Goal: Information Seeking & Learning: Compare options

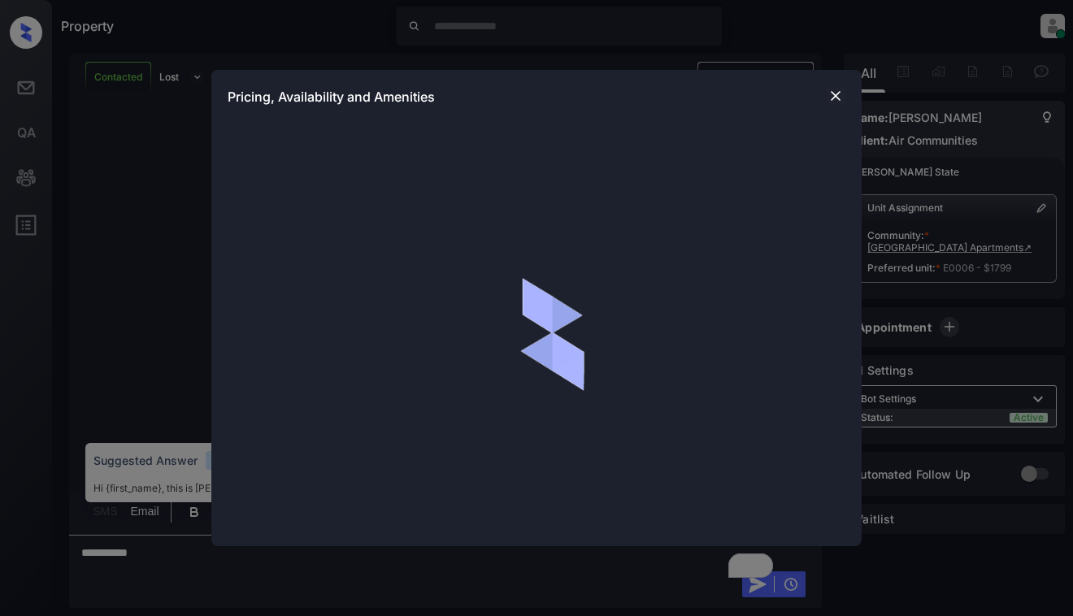
scroll to position [5227, 0]
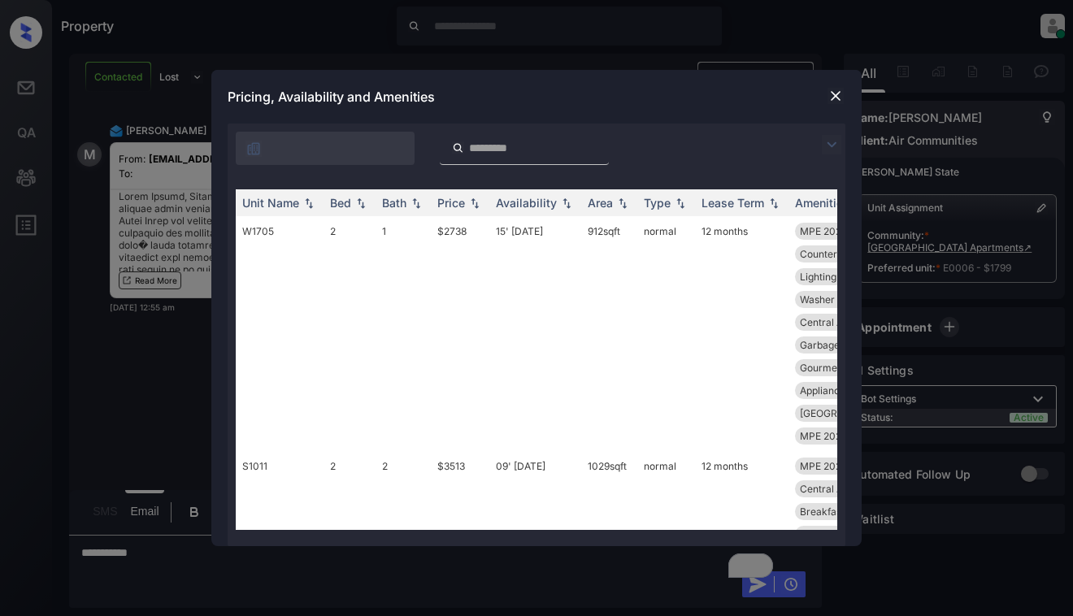
click at [832, 143] on img at bounding box center [832, 145] width 20 height 20
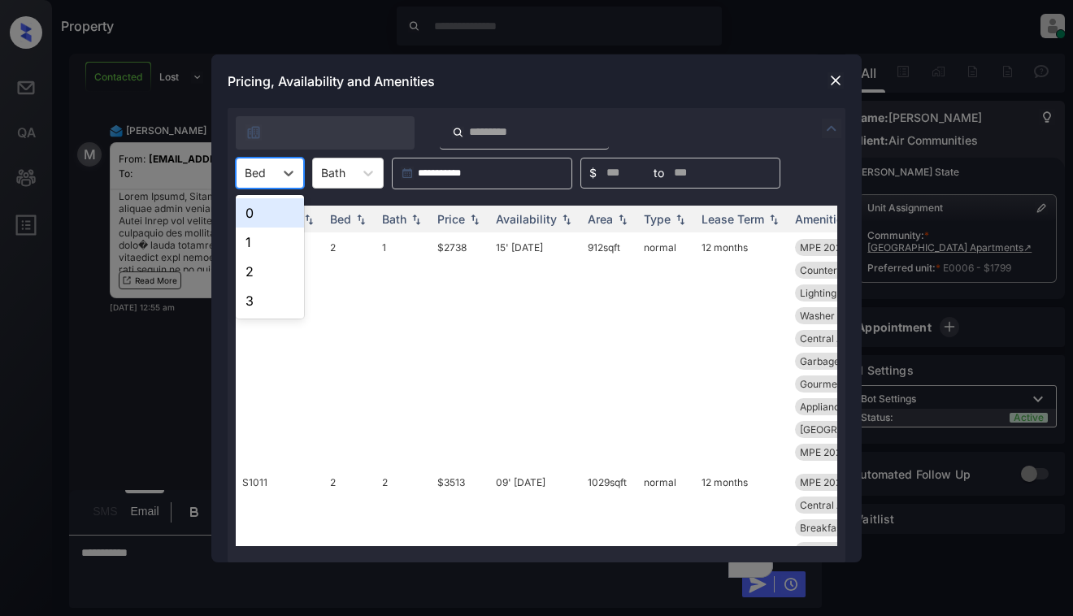
click at [263, 167] on div at bounding box center [255, 172] width 21 height 17
click at [261, 214] on div "0" at bounding box center [270, 212] width 68 height 29
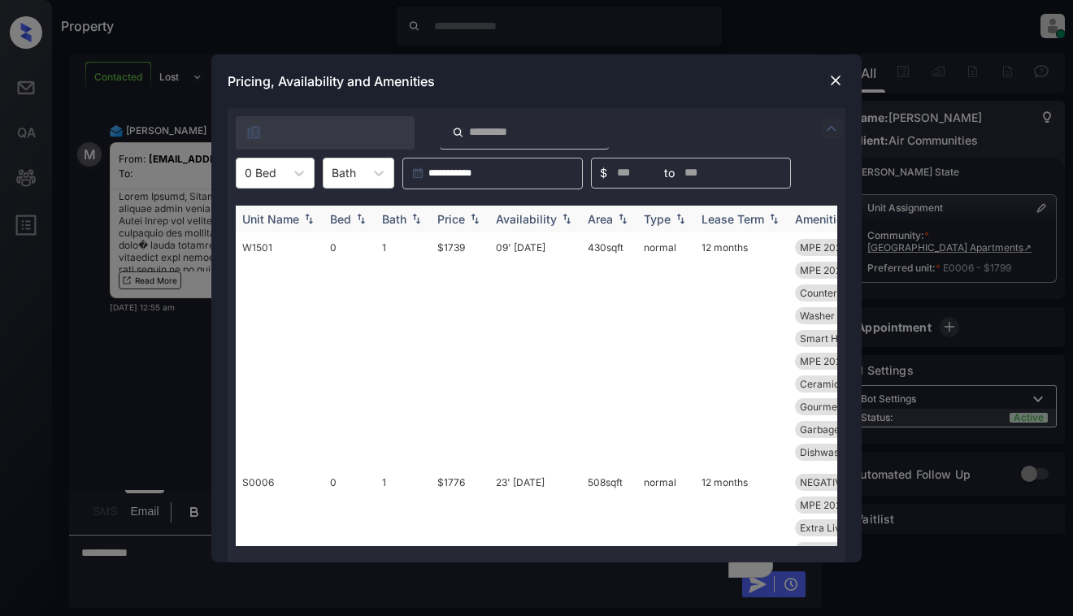
click at [462, 219] on div "Price" at bounding box center [451, 219] width 28 height 14
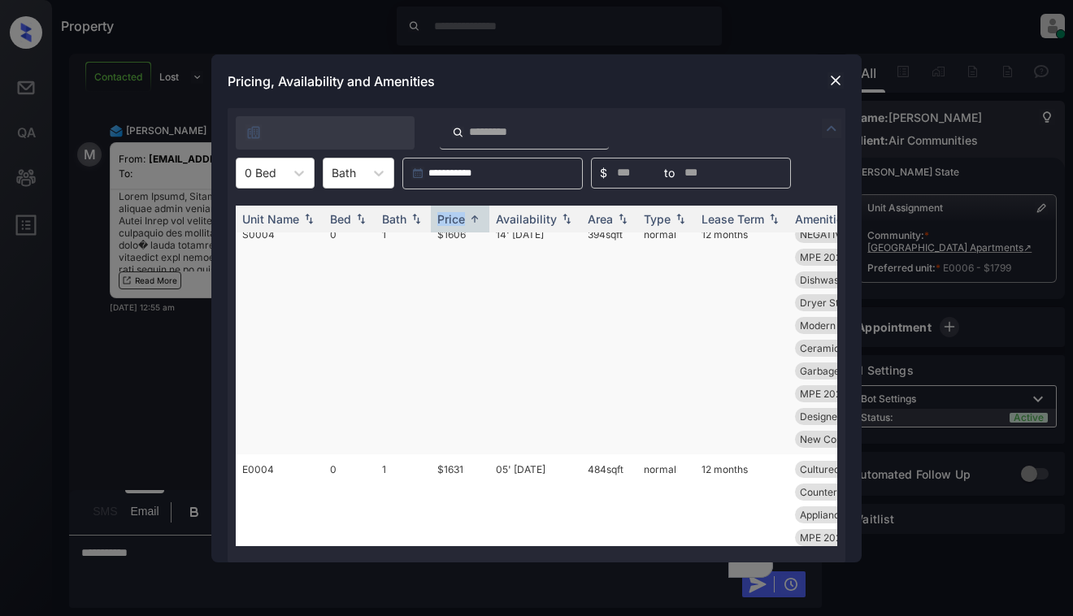
scroll to position [0, 0]
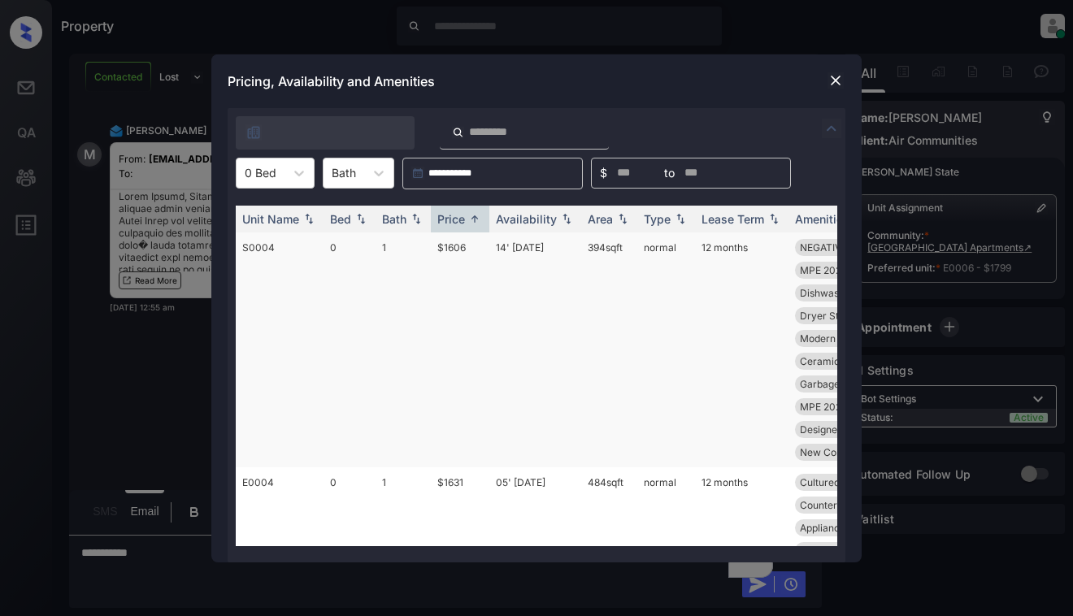
click at [450, 315] on td "$1606" at bounding box center [460, 349] width 59 height 235
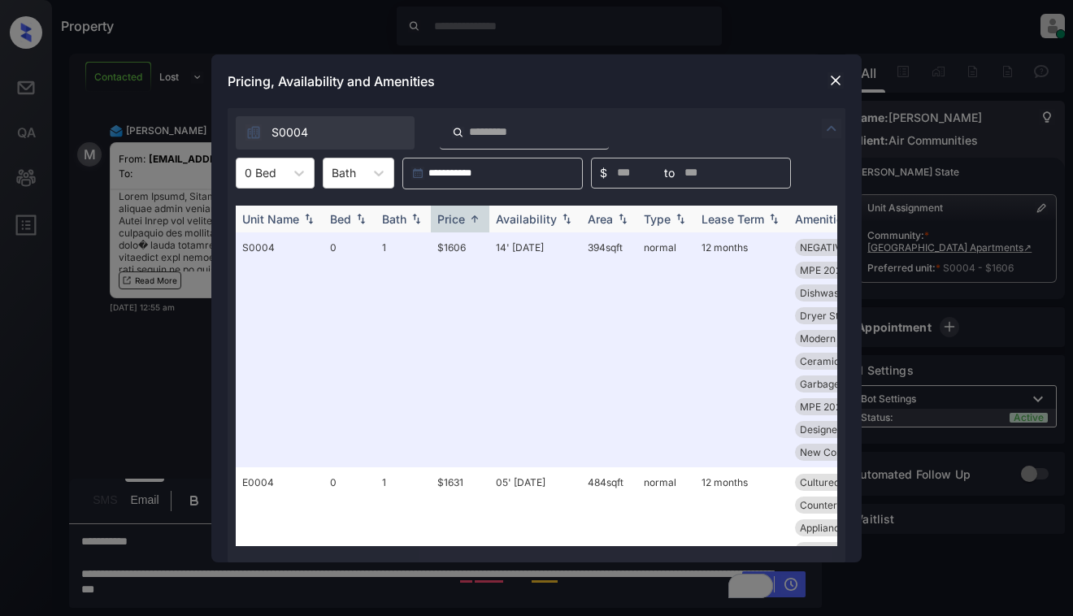
click at [462, 212] on div "Price" at bounding box center [451, 219] width 28 height 14
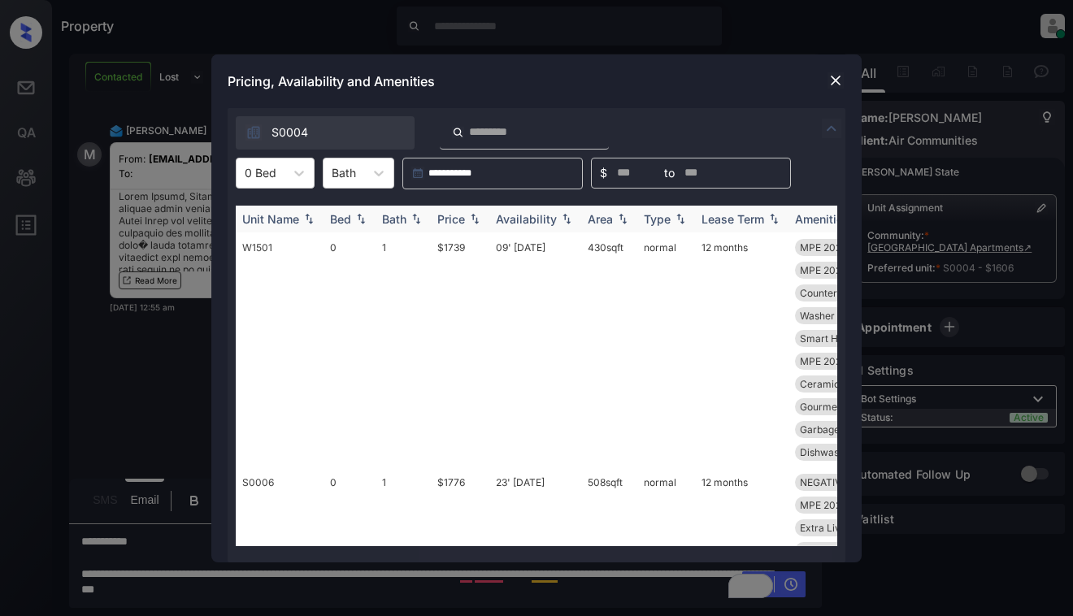
click at [465, 215] on div "Price" at bounding box center [451, 219] width 28 height 14
click at [466, 215] on div "Price" at bounding box center [460, 219] width 46 height 14
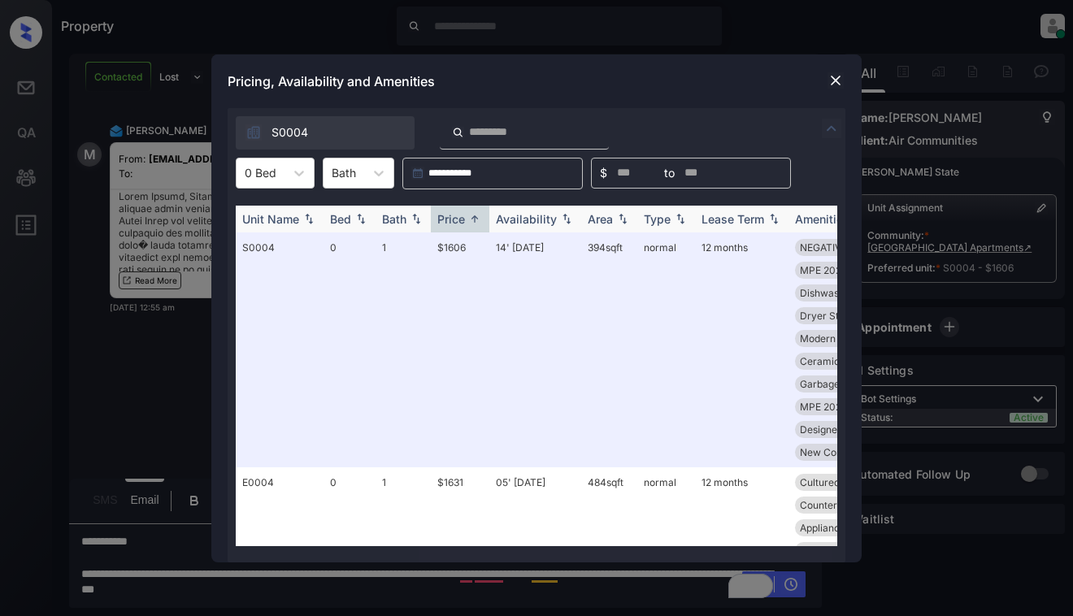
click at [467, 224] on img at bounding box center [475, 219] width 16 height 12
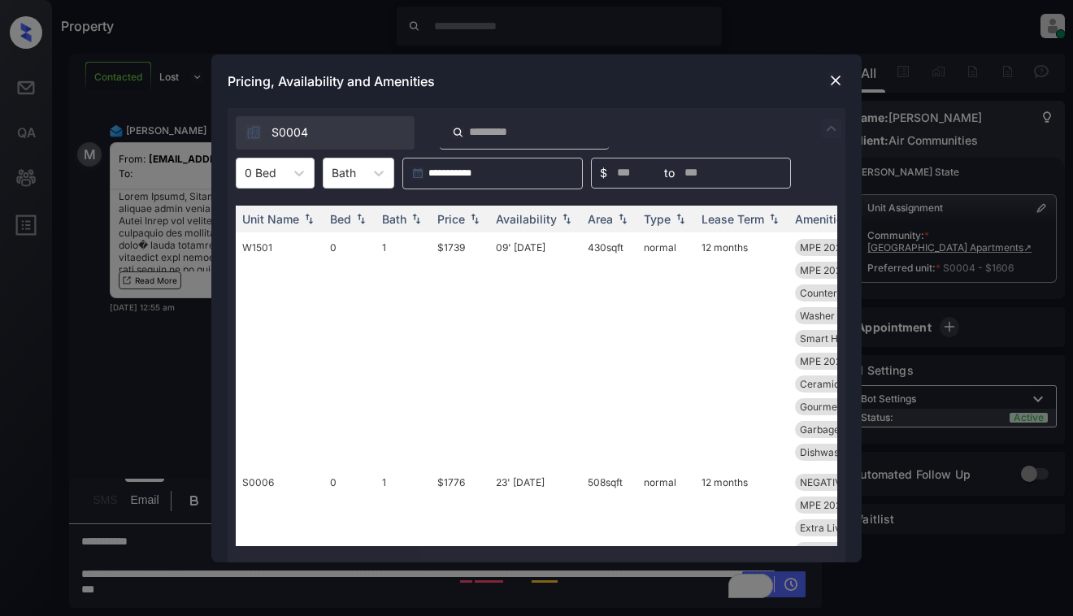
click at [837, 75] on img at bounding box center [835, 80] width 16 height 16
